Goal: Navigation & Orientation: Find specific page/section

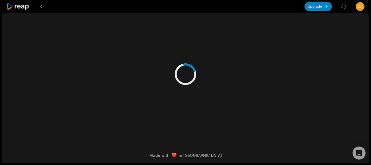
click at [180, 81] on icon at bounding box center [186, 74] width 24 height 24
click at [181, 82] on icon at bounding box center [186, 74] width 30 height 30
click at [181, 82] on icon at bounding box center [186, 74] width 29 height 29
click at [216, 42] on div at bounding box center [185, 68] width 263 height 111
click at [197, 44] on div at bounding box center [185, 68] width 263 height 111
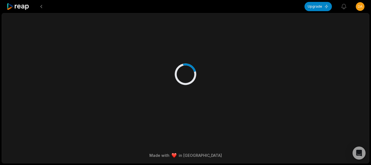
click at [164, 74] on div at bounding box center [185, 68] width 263 height 111
click at [177, 89] on div at bounding box center [185, 68] width 263 height 111
click at [180, 89] on div at bounding box center [185, 68] width 263 height 111
click at [182, 88] on div at bounding box center [185, 68] width 263 height 111
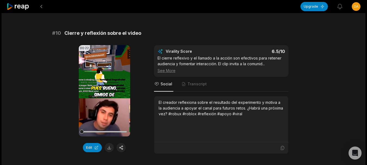
scroll to position [1512, 0]
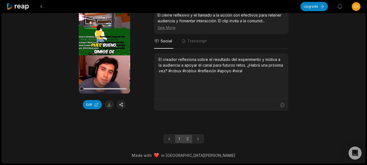
click at [188, 142] on link "2" at bounding box center [187, 139] width 9 height 9
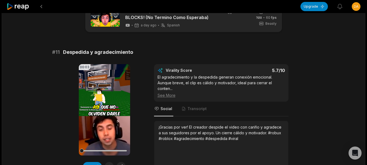
scroll to position [86, 0]
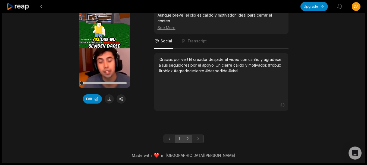
click at [176, 140] on link "1" at bounding box center [179, 139] width 8 height 9
